Goal: Transaction & Acquisition: Purchase product/service

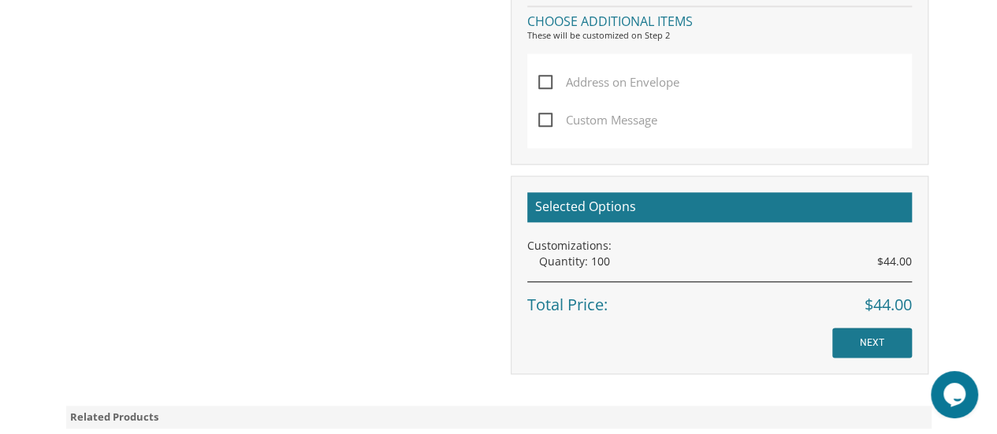
scroll to position [882, 0]
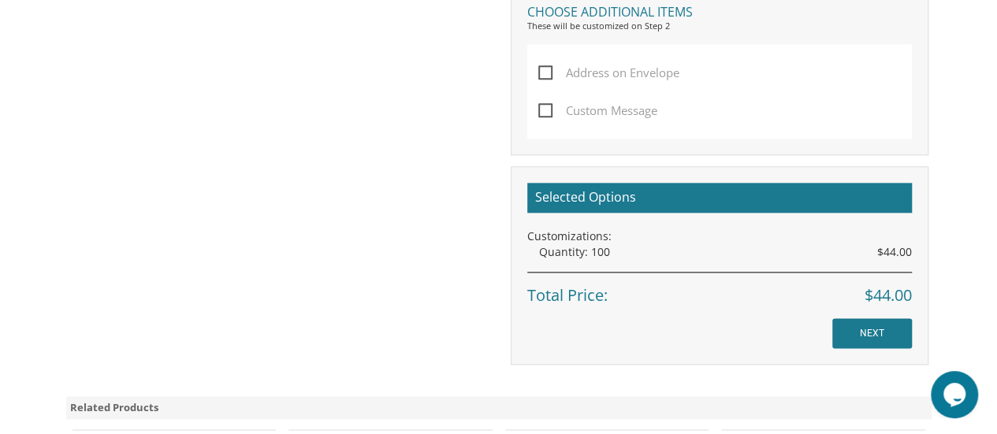
drag, startPoint x: 999, startPoint y: 93, endPoint x: 997, endPoint y: 289, distance: 196.2
click at [892, 332] on input "NEXT" at bounding box center [872, 333] width 80 height 30
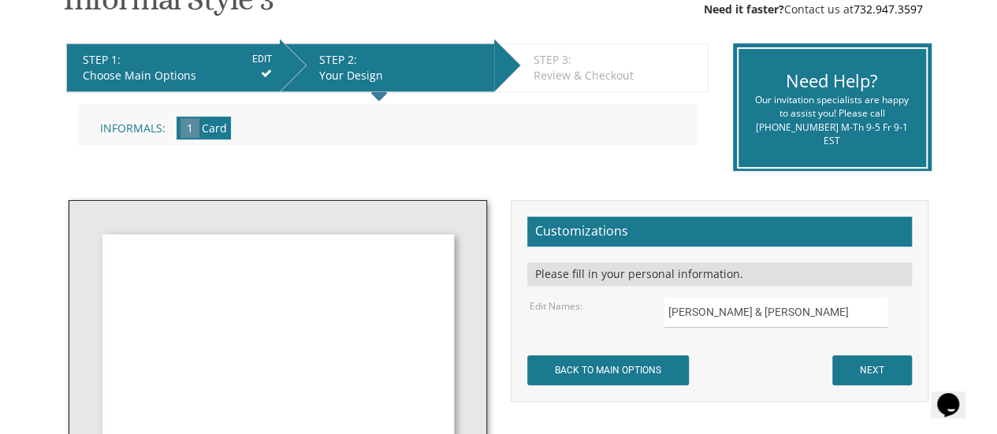
scroll to position [358, 0]
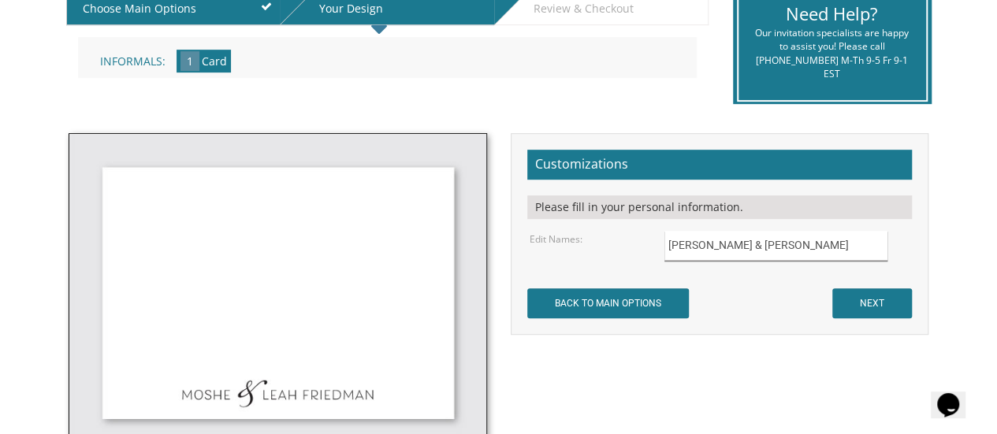
drag, startPoint x: 717, startPoint y: 236, endPoint x: 518, endPoint y: 180, distance: 206.2
click at [518, 180] on div "Customizations Please fill in your personal information. Edit Names: [PERSON_NA…" at bounding box center [719, 234] width 418 height 202
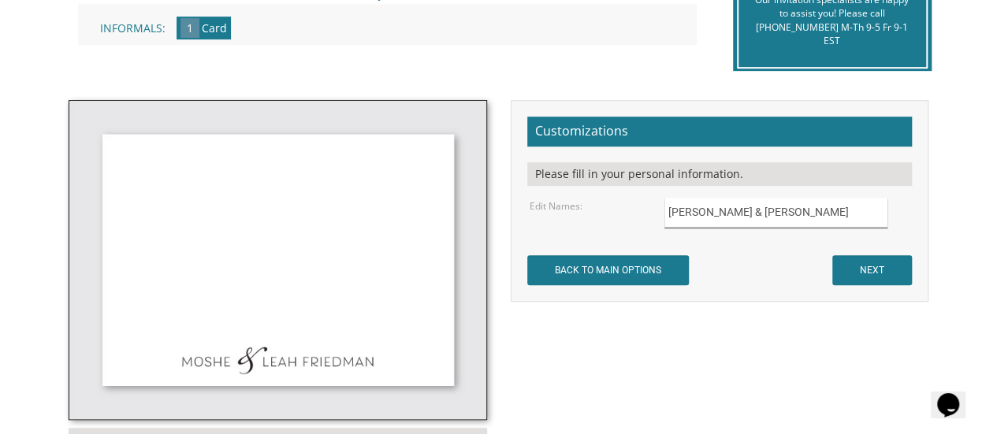
scroll to position [388, 0]
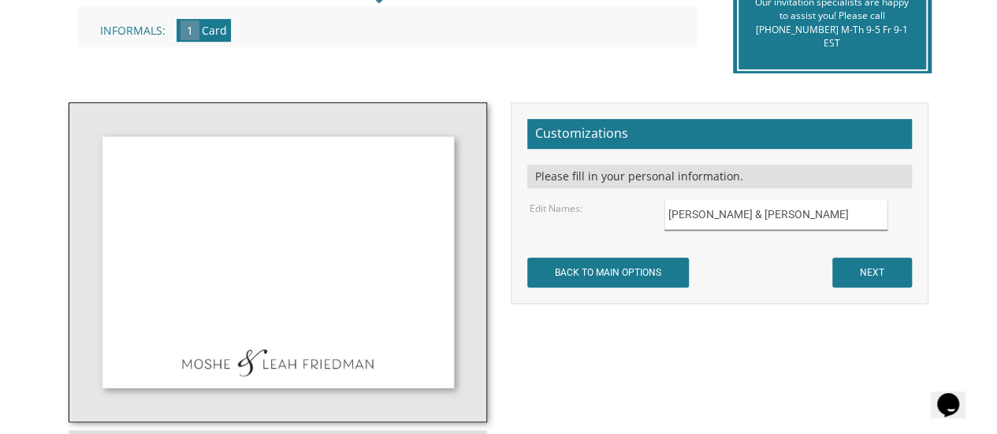
type input "[PERSON_NAME] & [PERSON_NAME]"
click at [873, 271] on input "NEXT" at bounding box center [872, 273] width 80 height 30
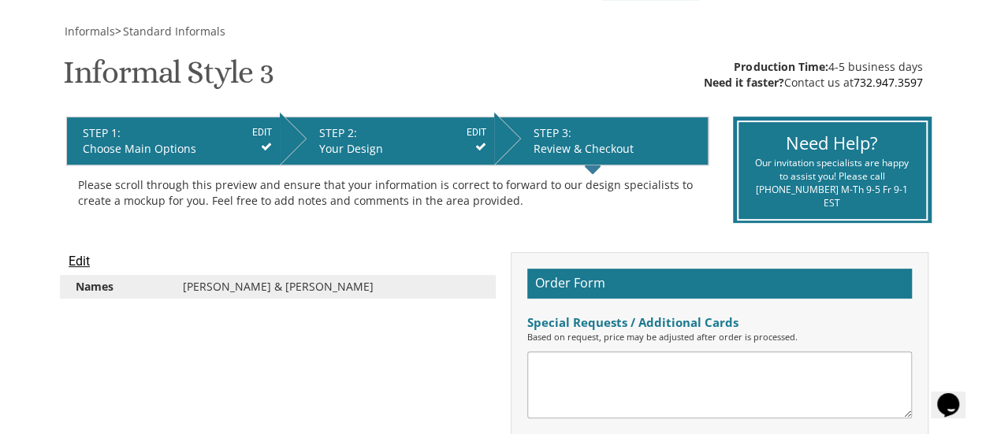
scroll to position [303, 0]
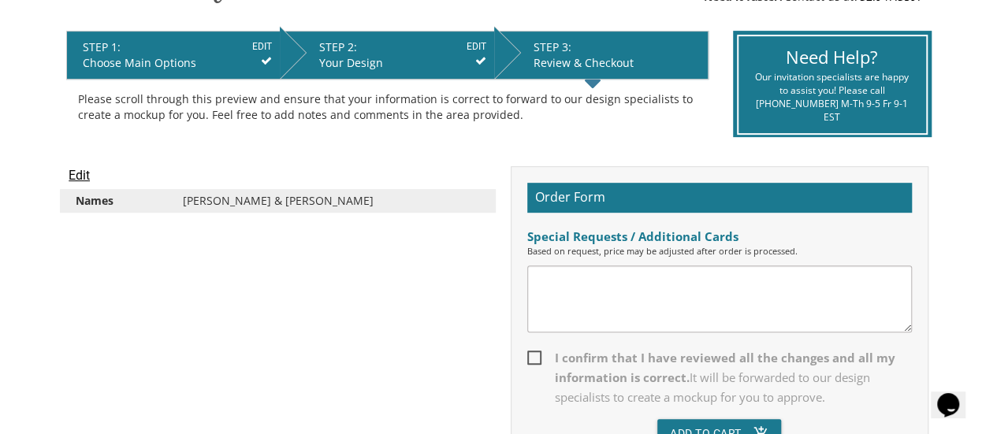
click at [592, 276] on textarea at bounding box center [719, 298] width 384 height 67
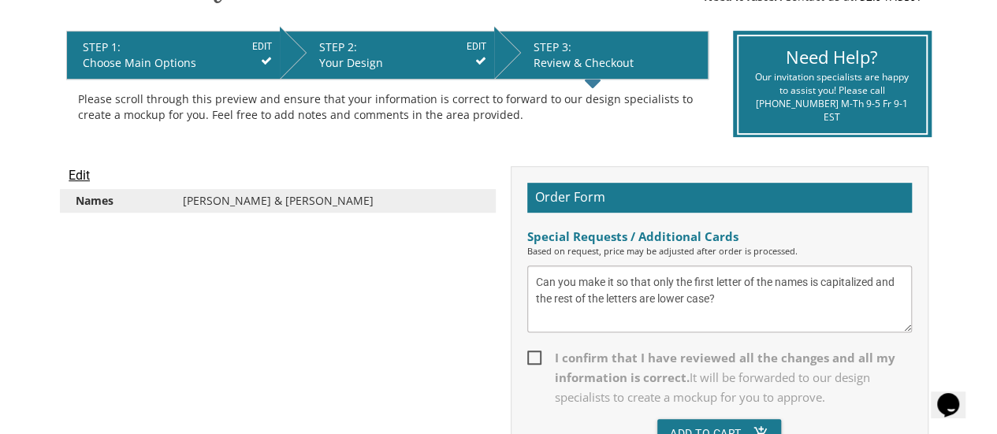
scroll to position [365, 0]
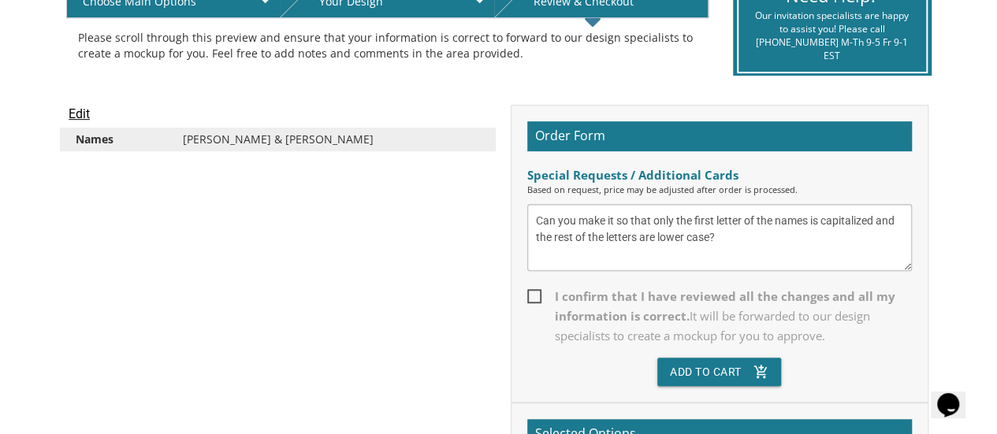
type textarea "Can you make it so that only the first letter of the names is capitalized and t…"
click at [536, 291] on span "I confirm that I have reviewed all the changes and all my information is correc…" at bounding box center [719, 316] width 384 height 59
click at [536, 291] on input "I confirm that I have reviewed all the changes and all my information is correc…" at bounding box center [532, 295] width 10 height 10
checkbox input "true"
click at [720, 366] on button "Add To Cart add_shopping_cart" at bounding box center [719, 372] width 124 height 28
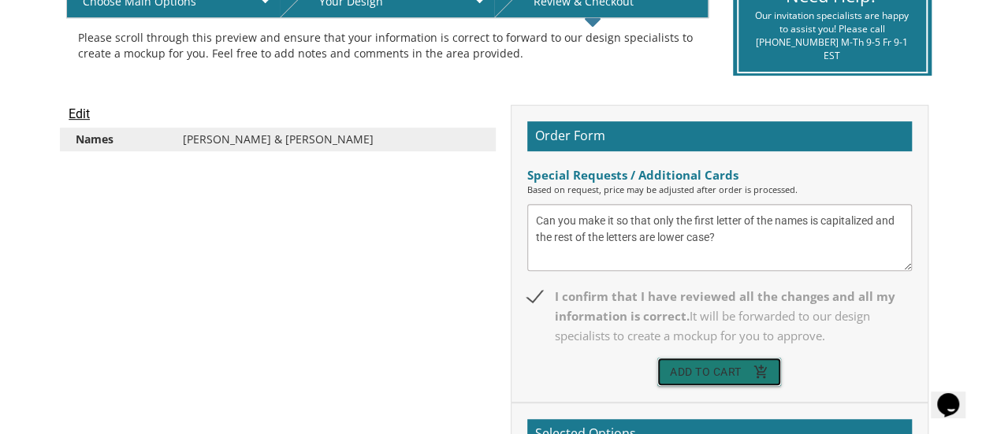
scroll to position [503, 0]
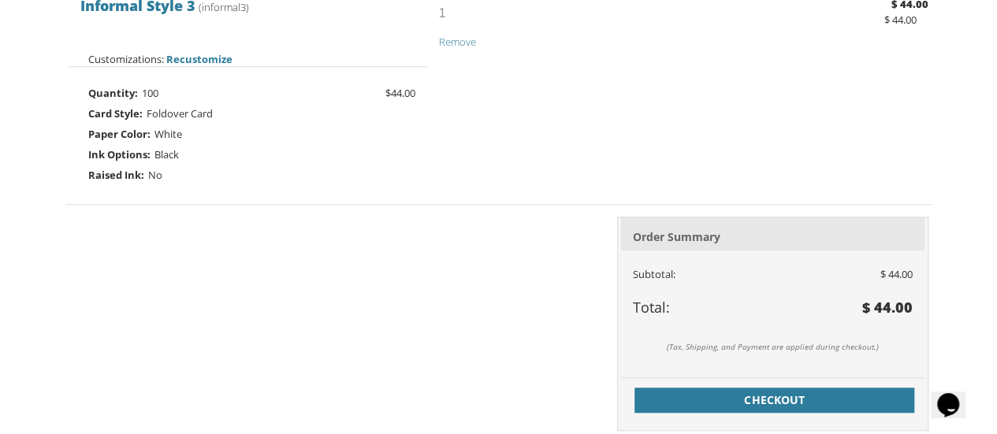
scroll to position [527, 0]
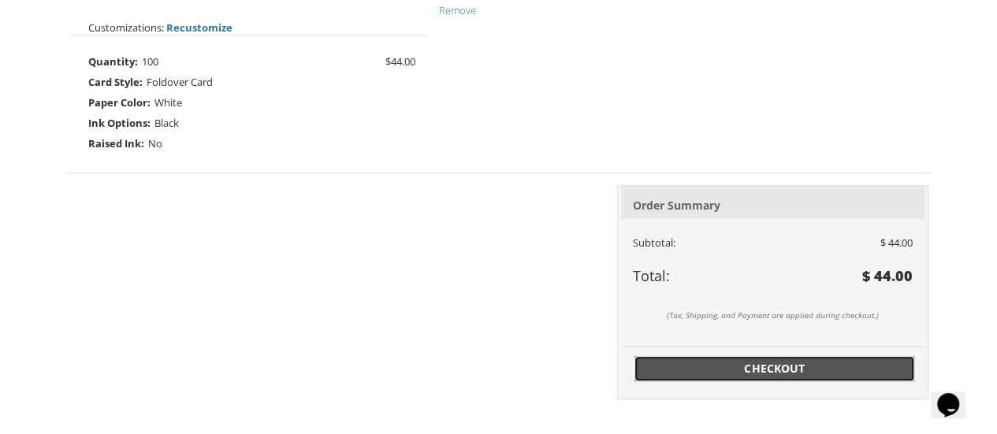
click at [752, 366] on span "Checkout" at bounding box center [775, 369] width 262 height 16
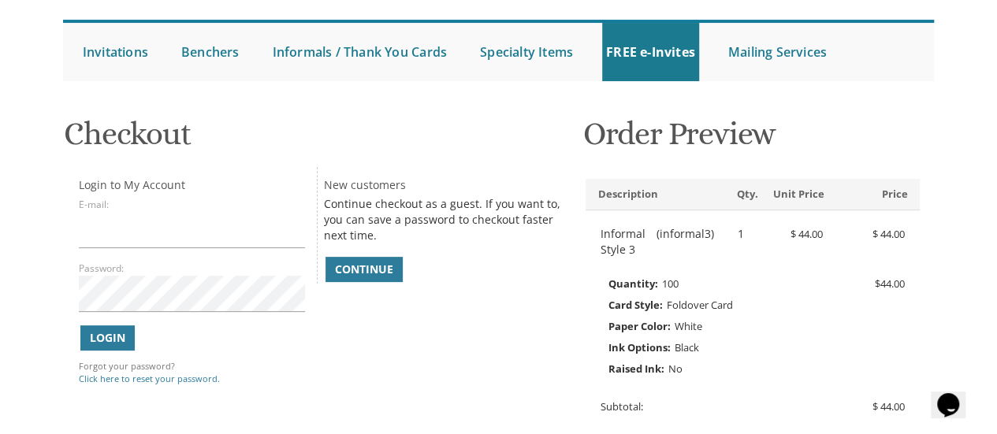
scroll to position [145, 0]
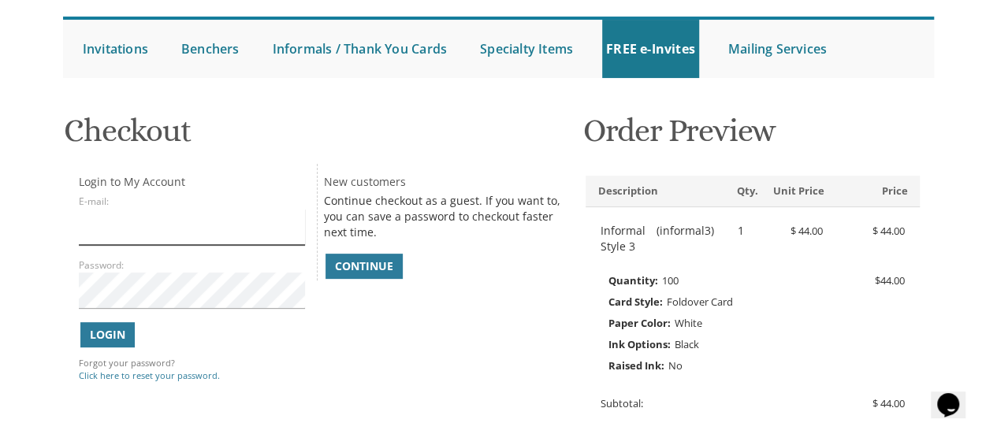
click at [102, 228] on input "E-mail:" at bounding box center [192, 227] width 226 height 36
click at [369, 265] on span "Continue" at bounding box center [364, 266] width 58 height 16
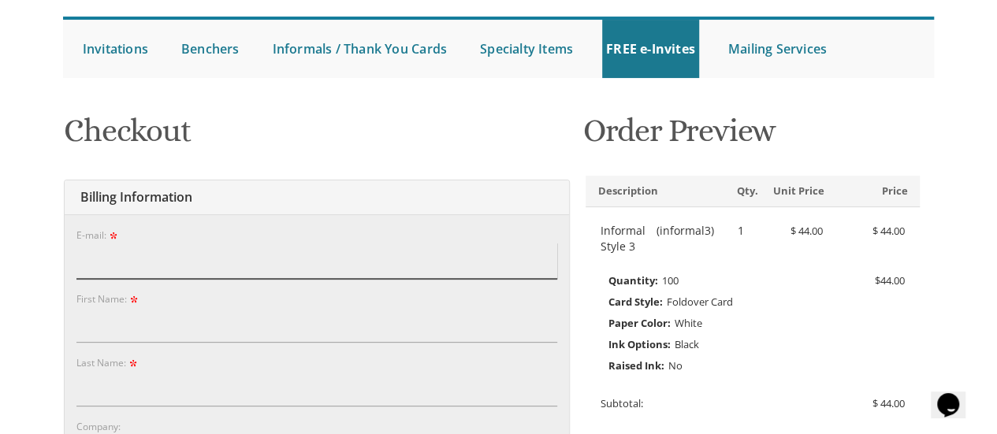
click at [165, 260] on input "E-mail:" at bounding box center [316, 261] width 481 height 36
type input "merriluk@gmail.com"
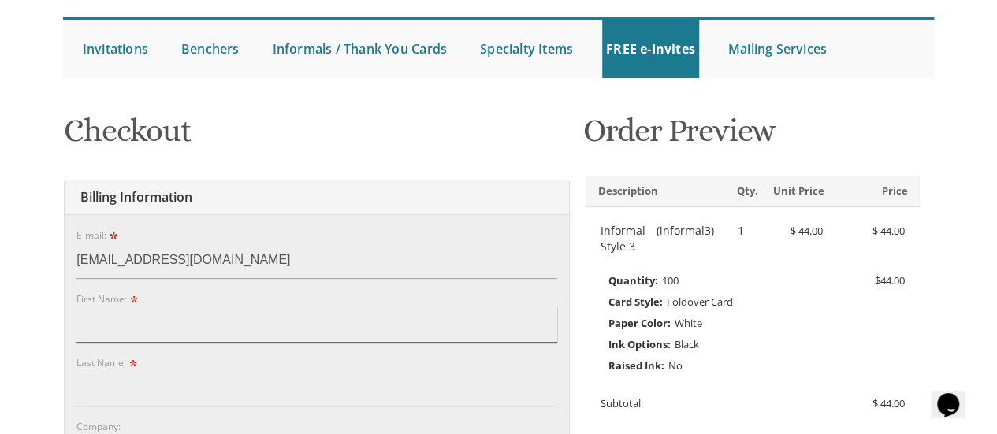
type input "Miro"
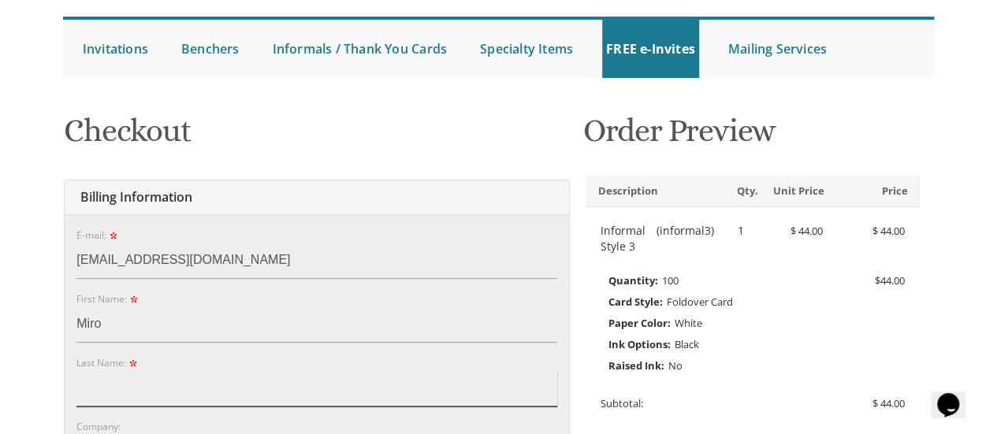
type input "Ukraincik"
type input "[PERSON_NAME]"
type input "[STREET_ADDRESS]"
type input "Edison"
type input "08817"
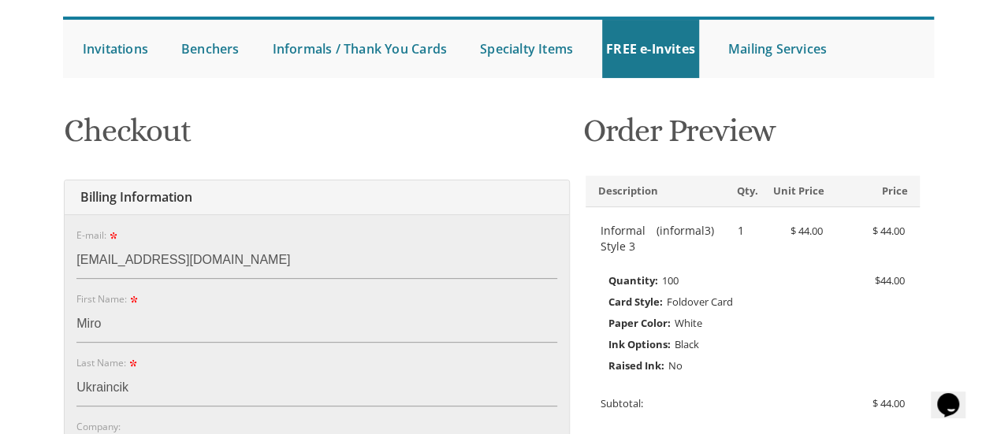
select select "NJ"
type input "7329910264"
drag, startPoint x: 41, startPoint y: 324, endPoint x: 3, endPoint y: 310, distance: 40.4
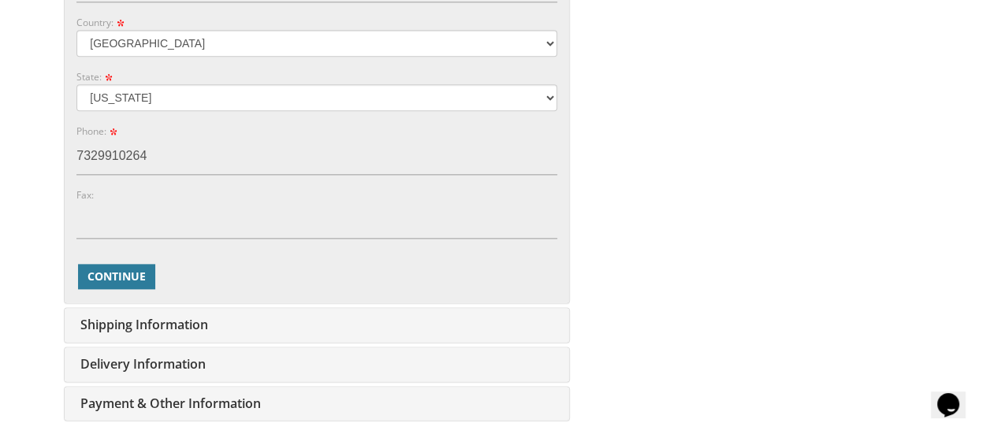
scroll to position [870, 0]
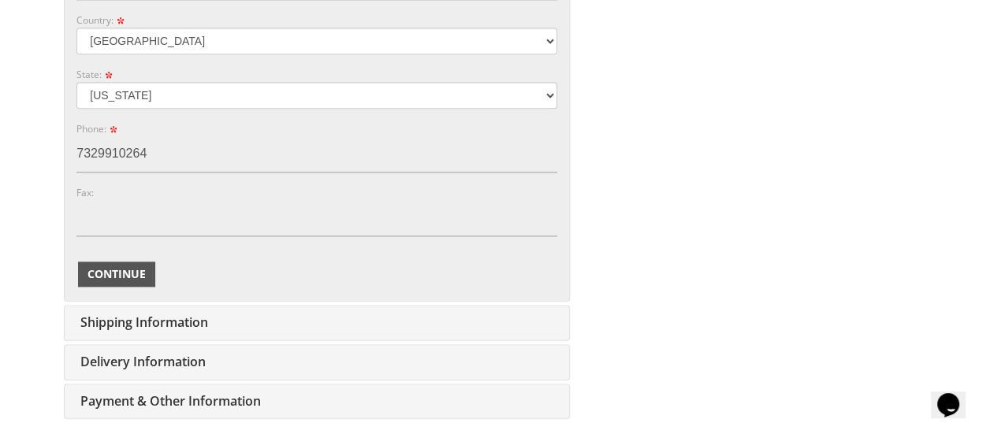
type input "Merri"
click at [133, 274] on span "Continue" at bounding box center [116, 274] width 58 height 16
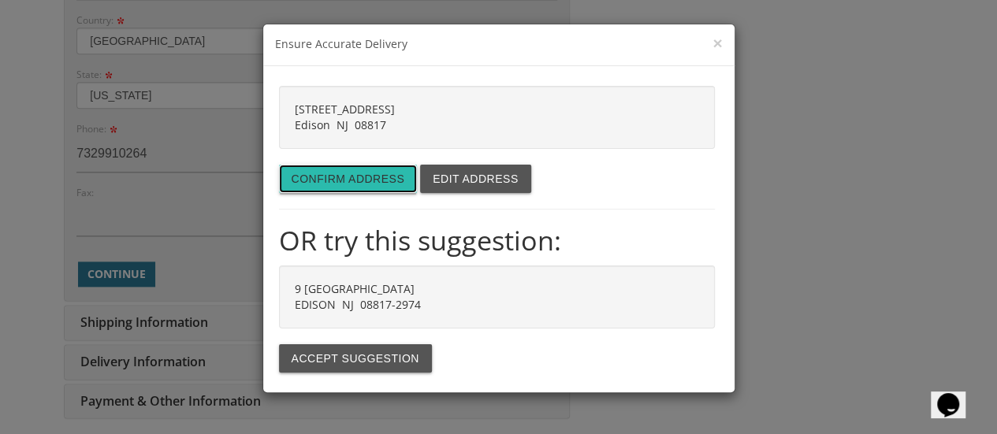
click at [384, 181] on button "Confirm address" at bounding box center [348, 179] width 139 height 28
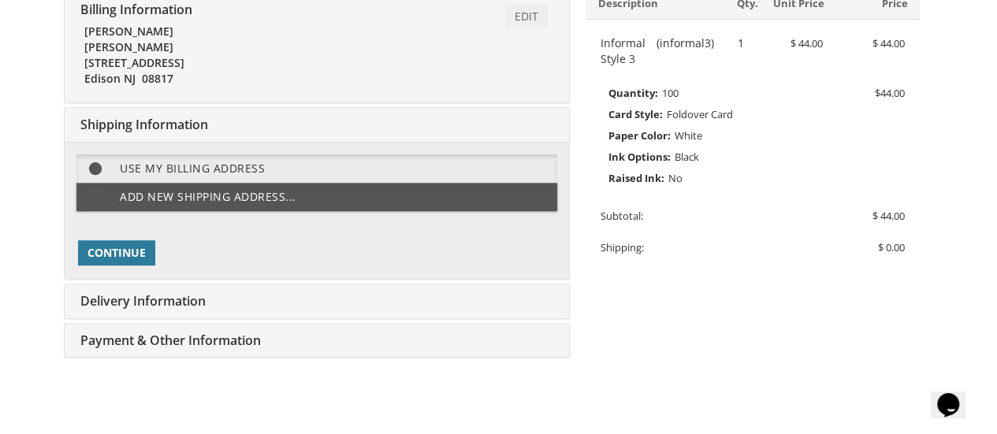
scroll to position [353, 0]
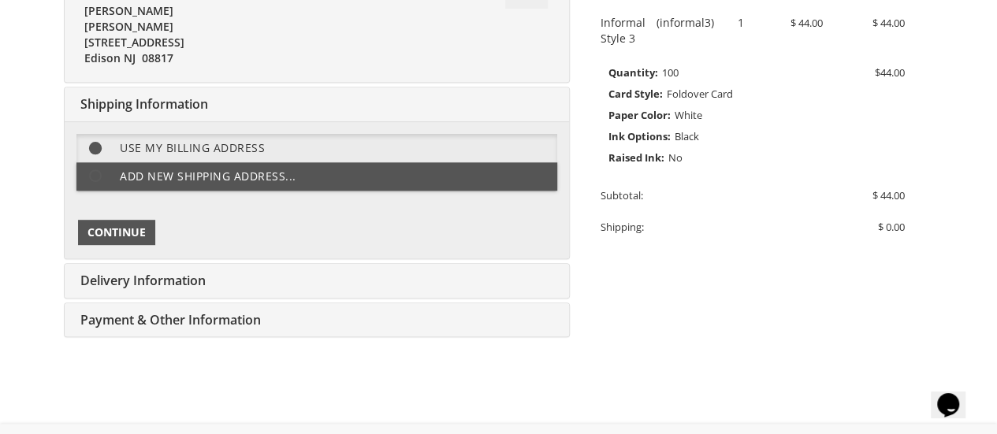
click at [131, 225] on span "Continue" at bounding box center [116, 233] width 58 height 16
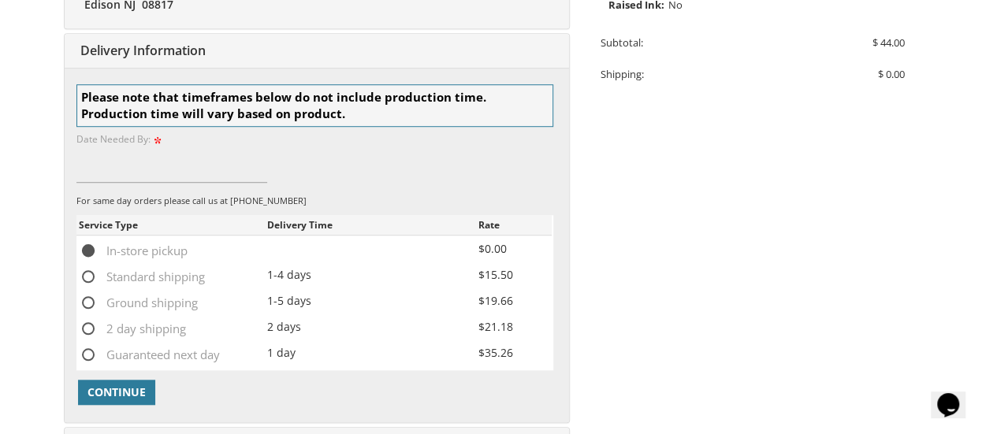
scroll to position [508, 0]
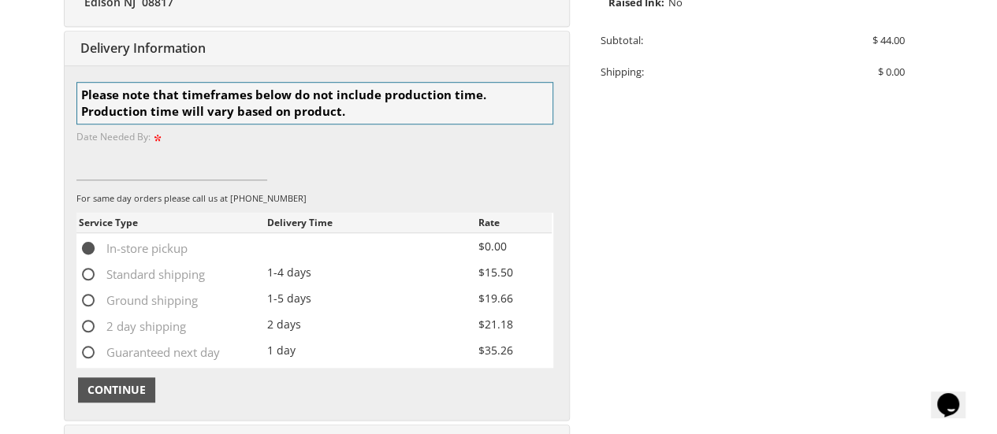
click at [128, 389] on span "Continue" at bounding box center [116, 390] width 58 height 16
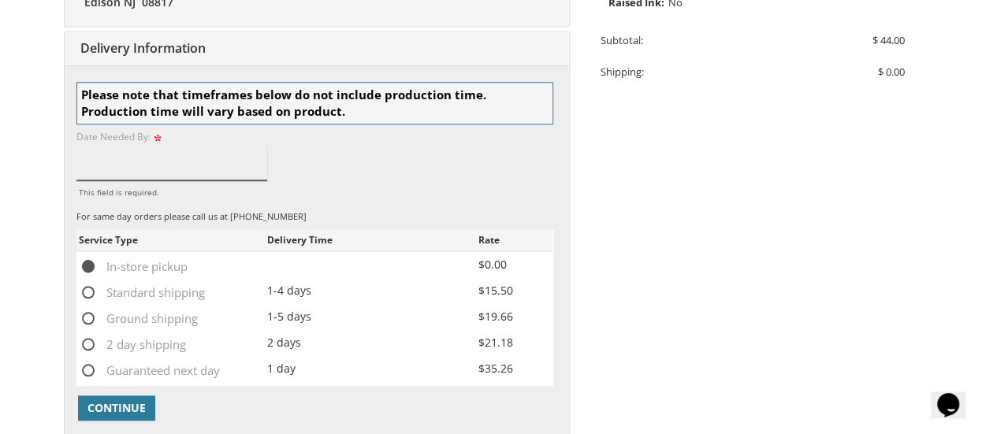
click at [93, 160] on input "This field is required." at bounding box center [171, 162] width 191 height 36
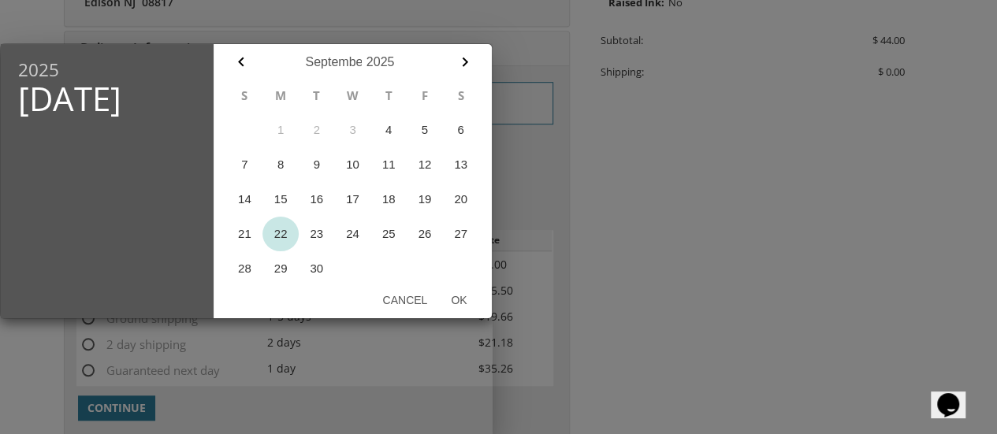
click at [280, 232] on button "22" at bounding box center [280, 234] width 36 height 35
click at [448, 299] on button "Ok" at bounding box center [458, 300] width 39 height 28
type input "Sep 22, 2025"
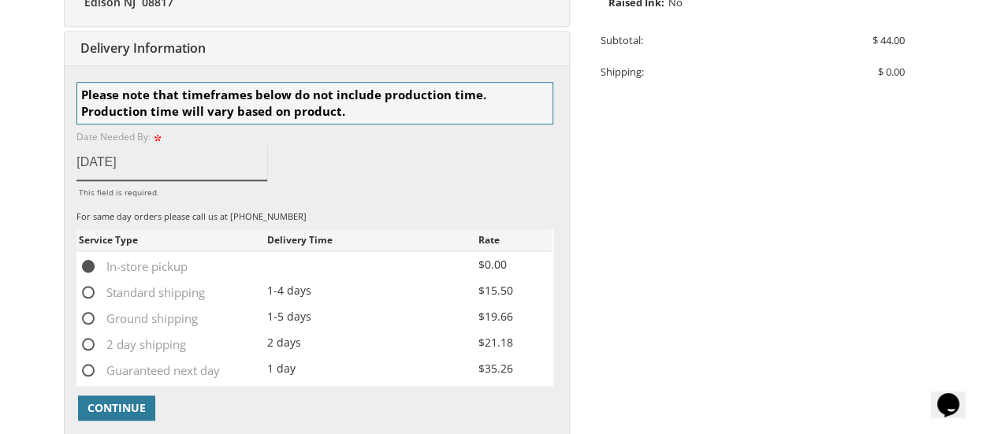
drag, startPoint x: 165, startPoint y: 166, endPoint x: 29, endPoint y: 149, distance: 136.6
click at [29, 149] on body "My Cart 1 Total: $ 44.00 $ 44.00 Informal Style 3 Qty. 1" at bounding box center [498, 150] width 997 height 1316
click at [107, 156] on input "This field is required." at bounding box center [171, 162] width 191 height 36
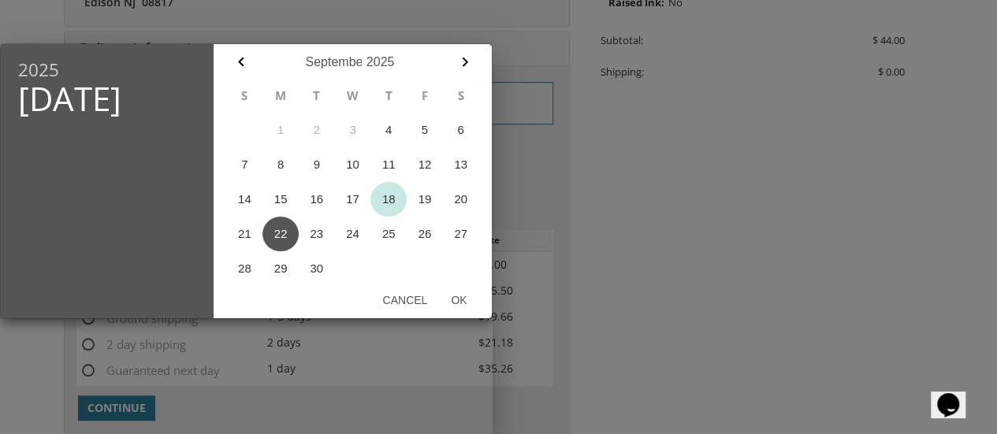
click at [391, 198] on button "18" at bounding box center [388, 199] width 36 height 35
click at [459, 299] on button "Ok" at bounding box center [458, 300] width 39 height 28
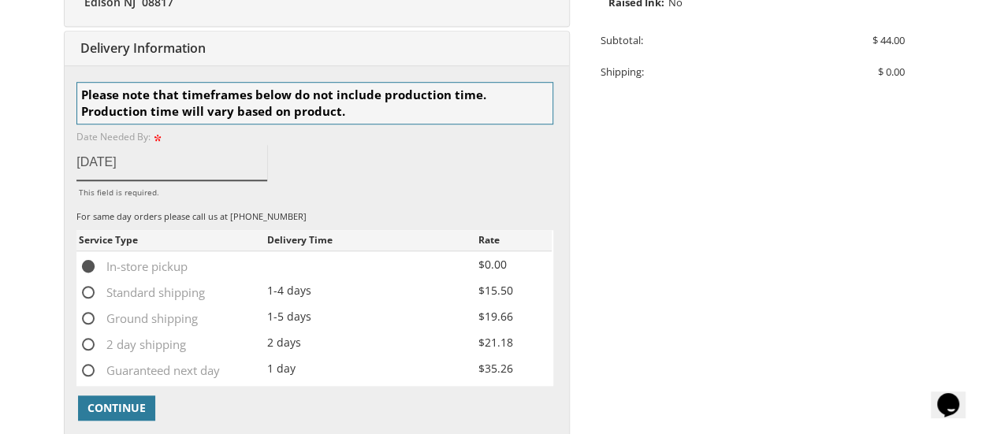
click at [170, 171] on input "Sep 18, 2025" at bounding box center [171, 162] width 191 height 36
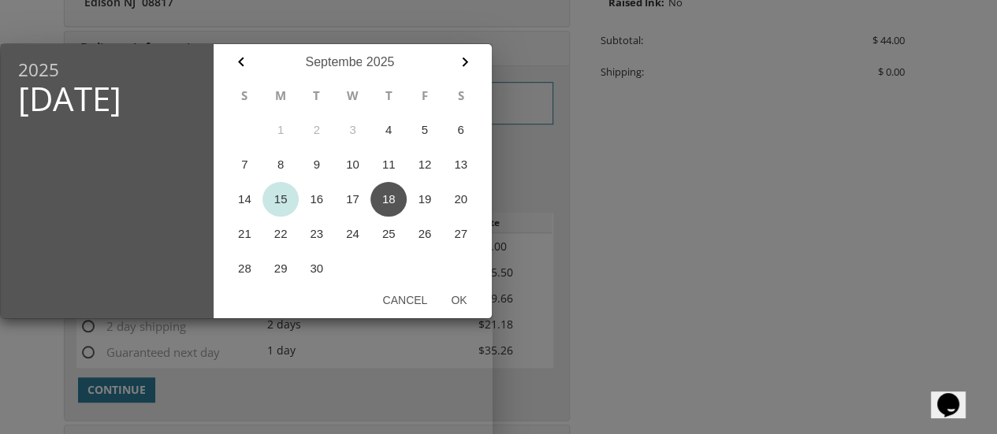
click at [279, 201] on button "15" at bounding box center [280, 199] width 36 height 35
click at [466, 301] on button "Ok" at bounding box center [458, 300] width 39 height 28
type input "Sep 15, 2025"
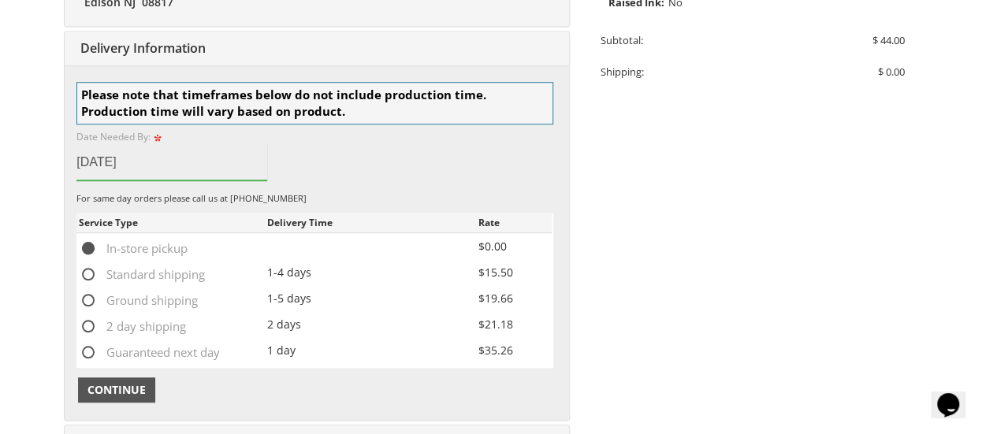
click at [122, 390] on span "Continue" at bounding box center [116, 390] width 58 height 16
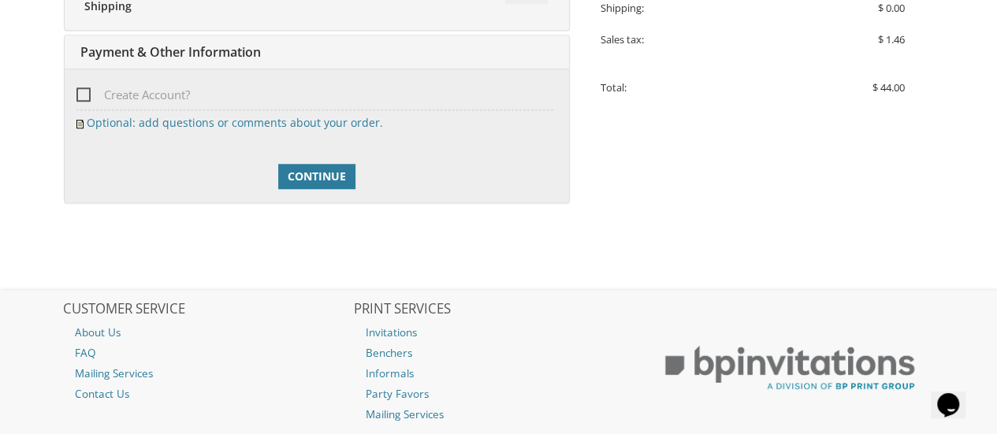
scroll to position [575, 0]
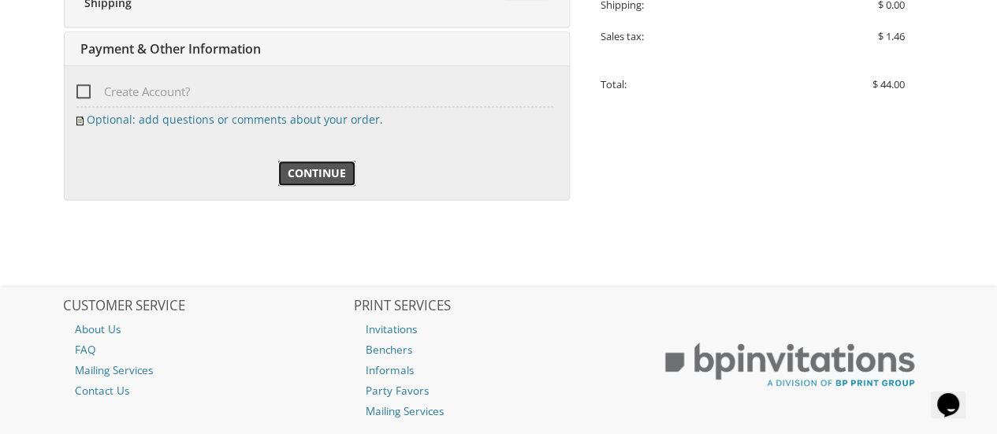
click at [304, 165] on span "Continue" at bounding box center [317, 173] width 58 height 16
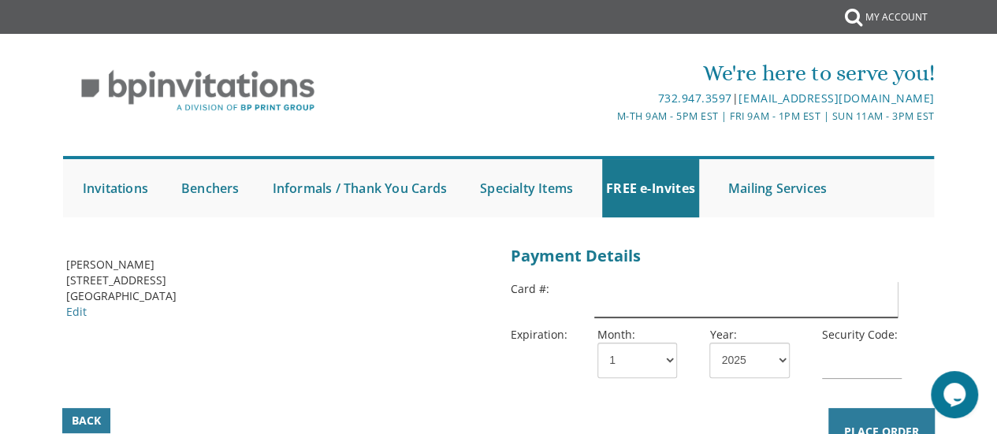
click at [626, 303] on input "text" at bounding box center [745, 299] width 303 height 36
type input "4400669619121437"
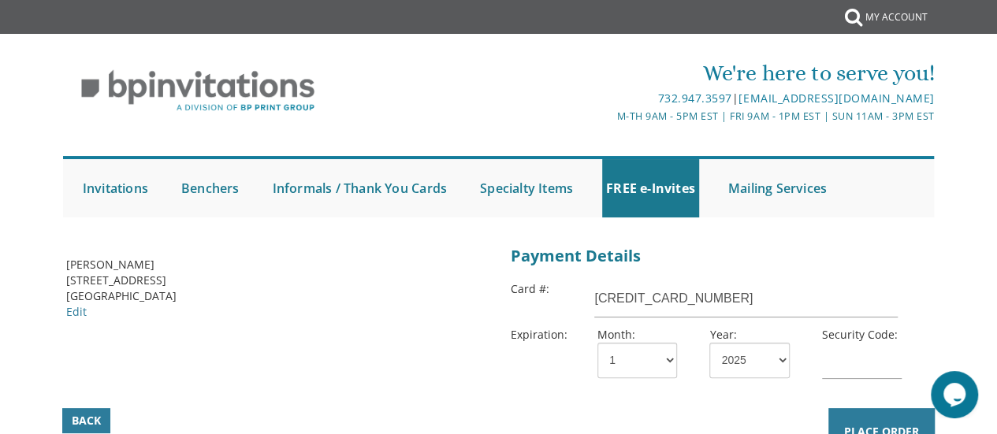
click at [911, 292] on div "4400669619121437" at bounding box center [762, 303] width 336 height 46
click at [670, 358] on select "1 2 3 4 5 6 7 8 9 10 11 12" at bounding box center [637, 360] width 80 height 35
select select "08"
click at [597, 343] on select "1 2 3 4 5 6 7 8 9 10 11 12" at bounding box center [637, 360] width 80 height 35
click at [778, 359] on select "2025 2026 2027 2028 2029 2030 2031 2032 2033 2034 2035" at bounding box center [749, 360] width 80 height 35
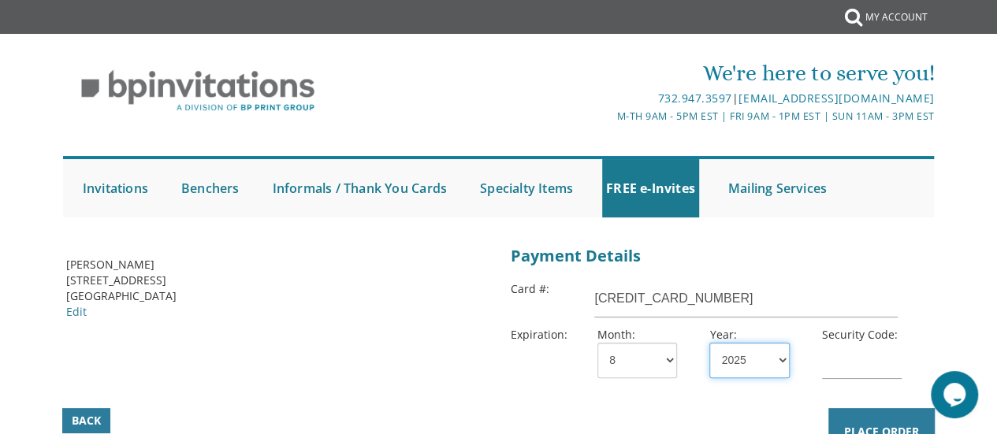
select select "29"
click at [709, 343] on select "2025 2026 2027 2028 2029 2030 2031 2032 2033 2034 2035" at bounding box center [749, 360] width 80 height 35
click at [833, 366] on input "text" at bounding box center [862, 361] width 80 height 36
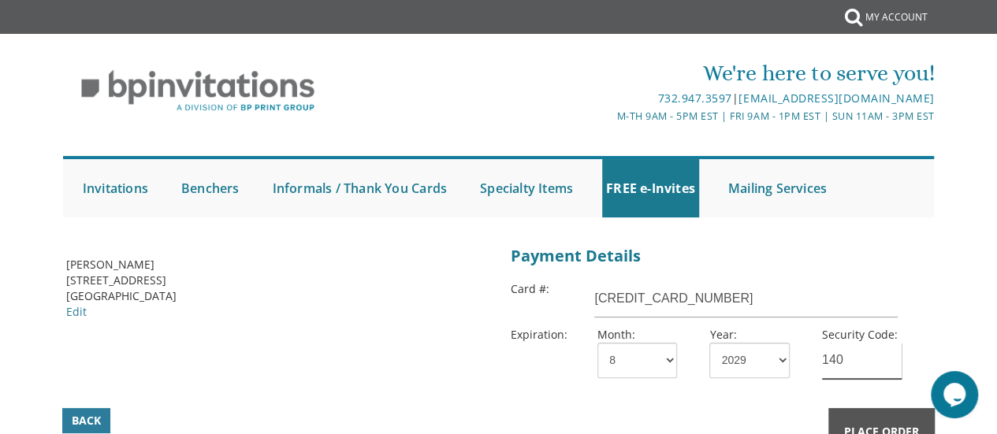
type input "140"
click at [872, 412] on button "Place Order" at bounding box center [881, 431] width 106 height 47
